Goal: Information Seeking & Learning: Learn about a topic

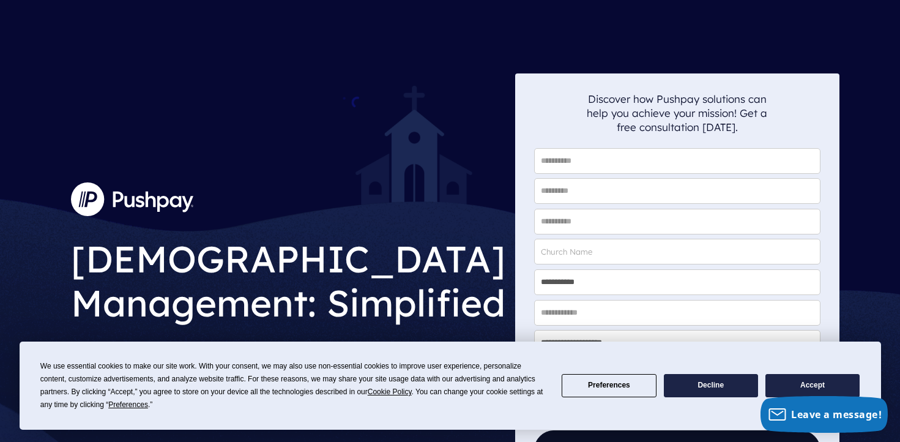
click at [807, 384] on button "Accept" at bounding box center [813, 386] width 94 height 24
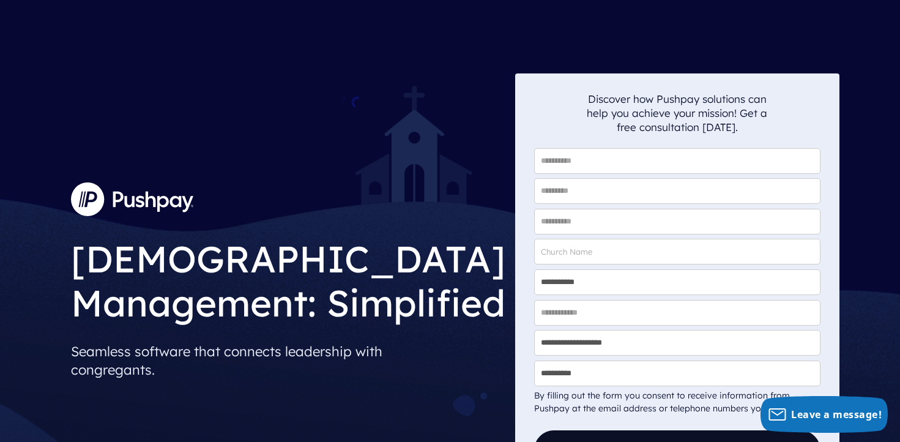
click at [139, 198] on img at bounding box center [132, 198] width 122 height 33
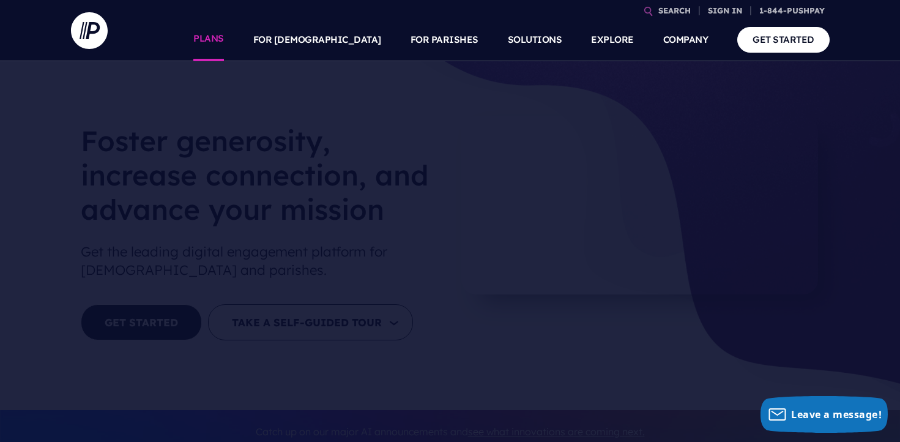
click at [224, 40] on link "PLANS" at bounding box center [208, 39] width 31 height 43
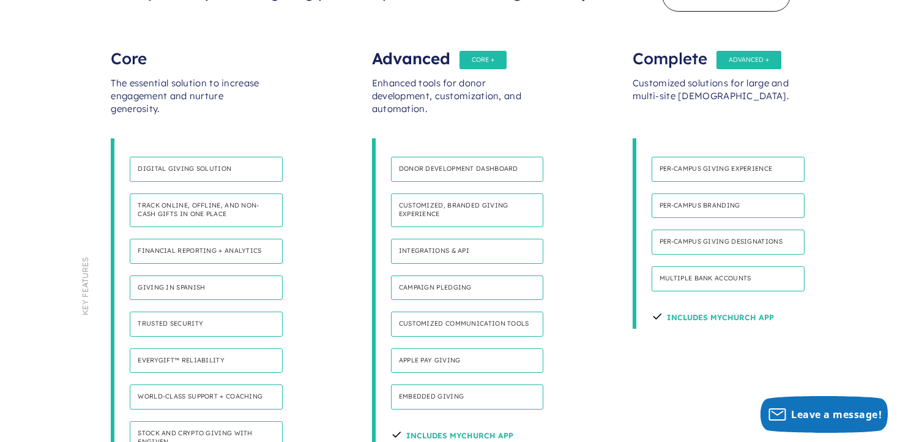
scroll to position [673, 0]
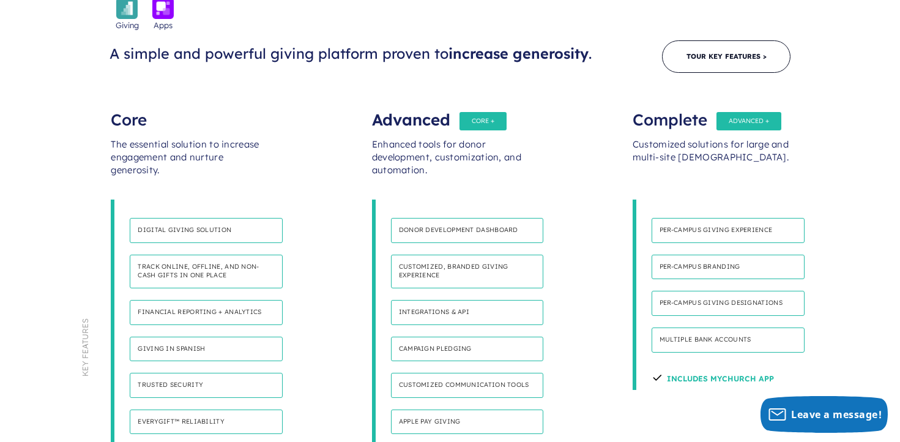
click at [702, 327] on h4 "Multiple bank accounts" at bounding box center [728, 339] width 153 height 25
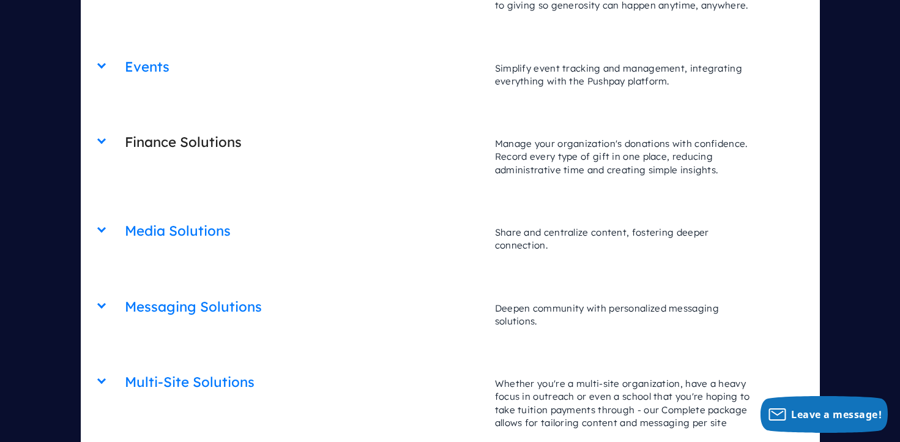
scroll to position [3183, 0]
